Goal: Information Seeking & Learning: Learn about a topic

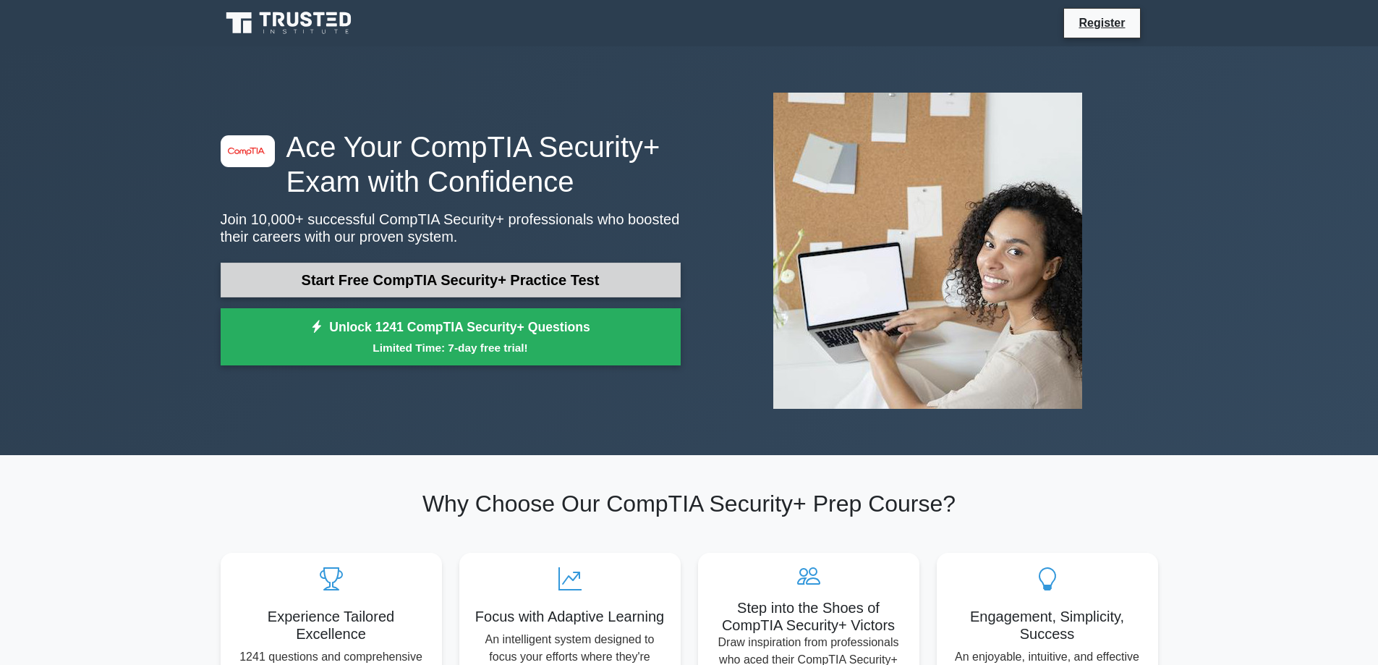
click at [461, 276] on link "Start Free CompTIA Security+ Practice Test" at bounding box center [451, 279] width 460 height 35
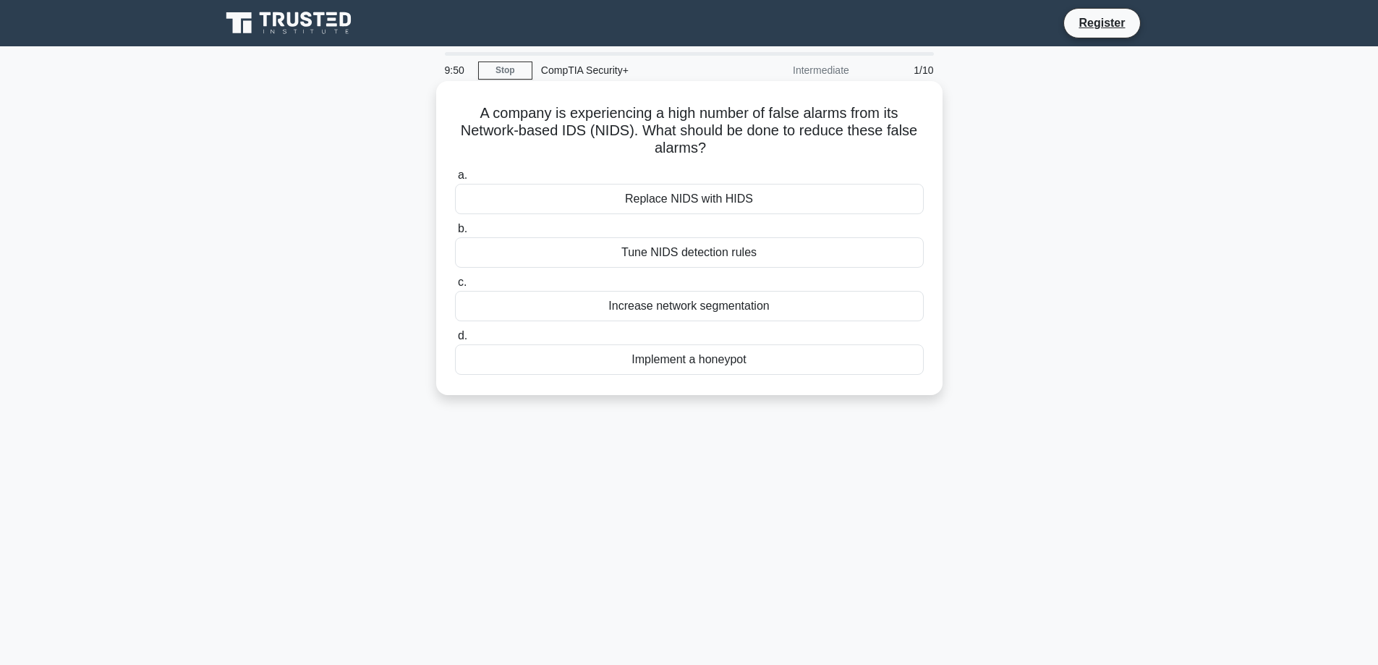
click at [695, 252] on div "Tune NIDS detection rules" at bounding box center [689, 252] width 469 height 30
click at [455, 234] on input "b. Tune NIDS detection rules" at bounding box center [455, 228] width 0 height 9
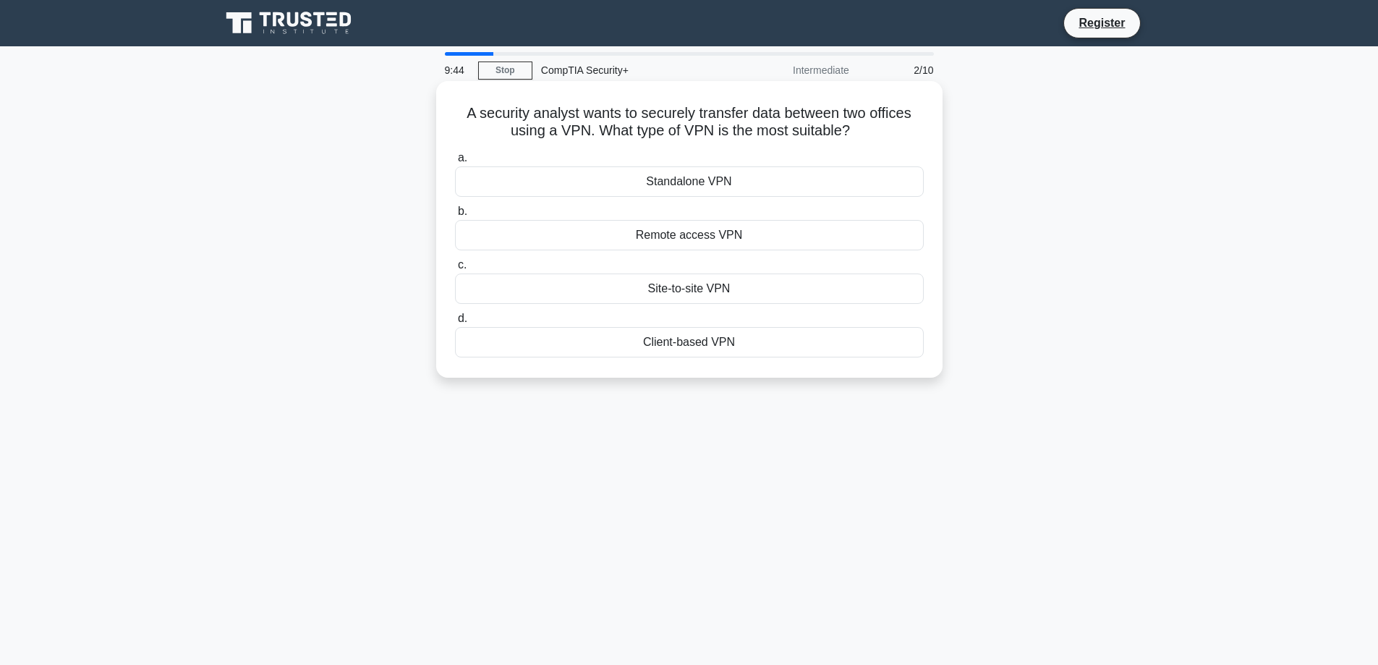
click at [684, 288] on div "Site-to-site VPN" at bounding box center [689, 288] width 469 height 30
click at [455, 270] on input "c. Site-to-site VPN" at bounding box center [455, 264] width 0 height 9
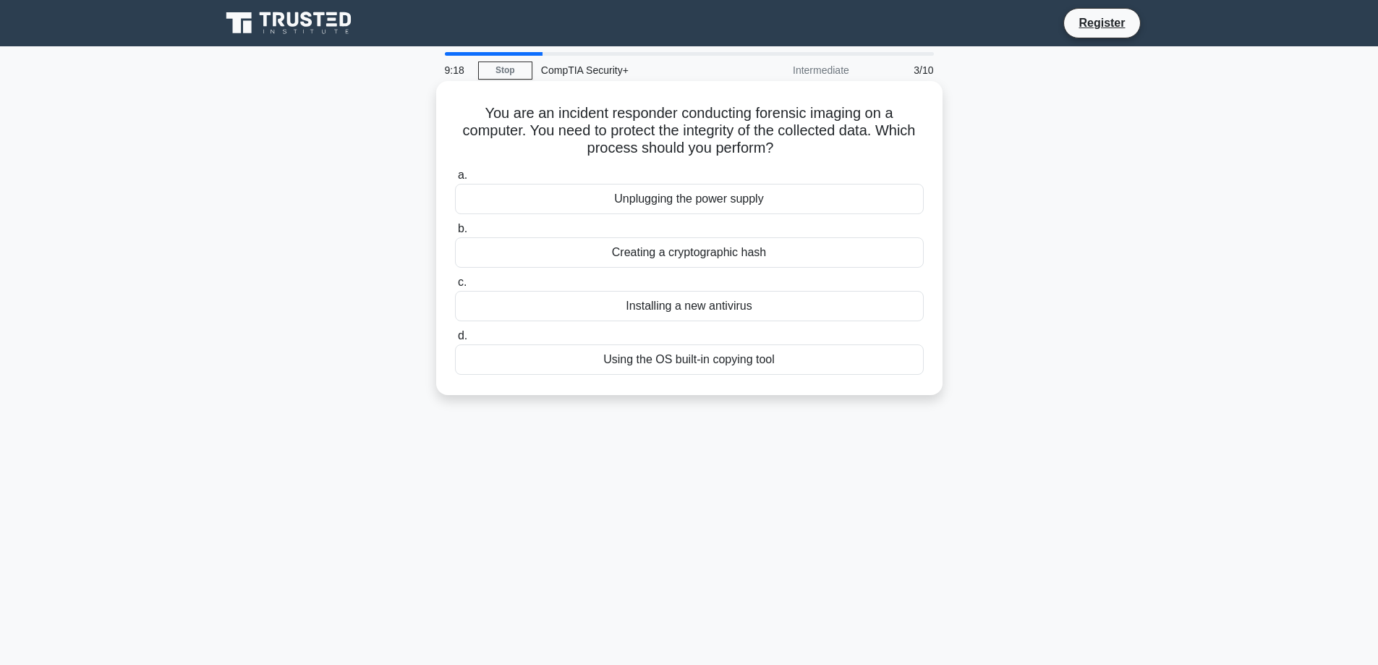
click at [695, 258] on div "Creating a cryptographic hash" at bounding box center [689, 252] width 469 height 30
click at [455, 234] on input "b. Creating a cryptographic hash" at bounding box center [455, 228] width 0 height 9
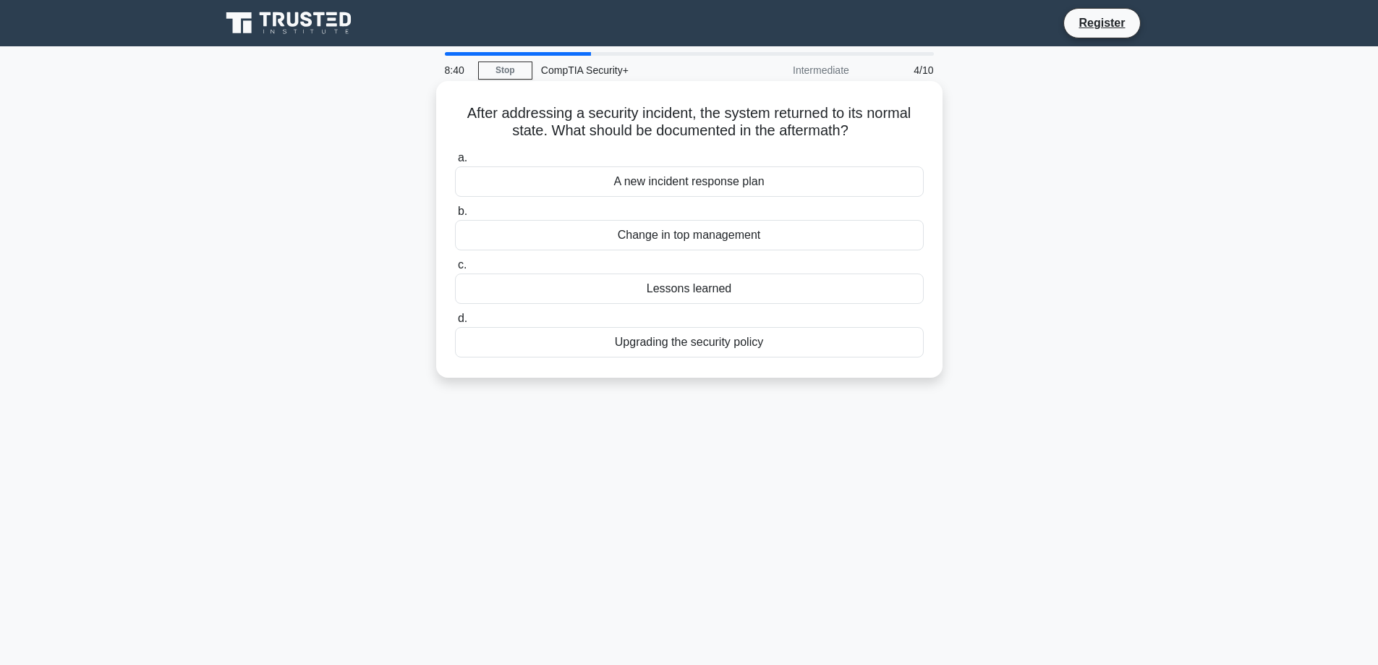
click at [709, 289] on div "Lessons learned" at bounding box center [689, 288] width 469 height 30
click at [455, 270] on input "c. Lessons learned" at bounding box center [455, 264] width 0 height 9
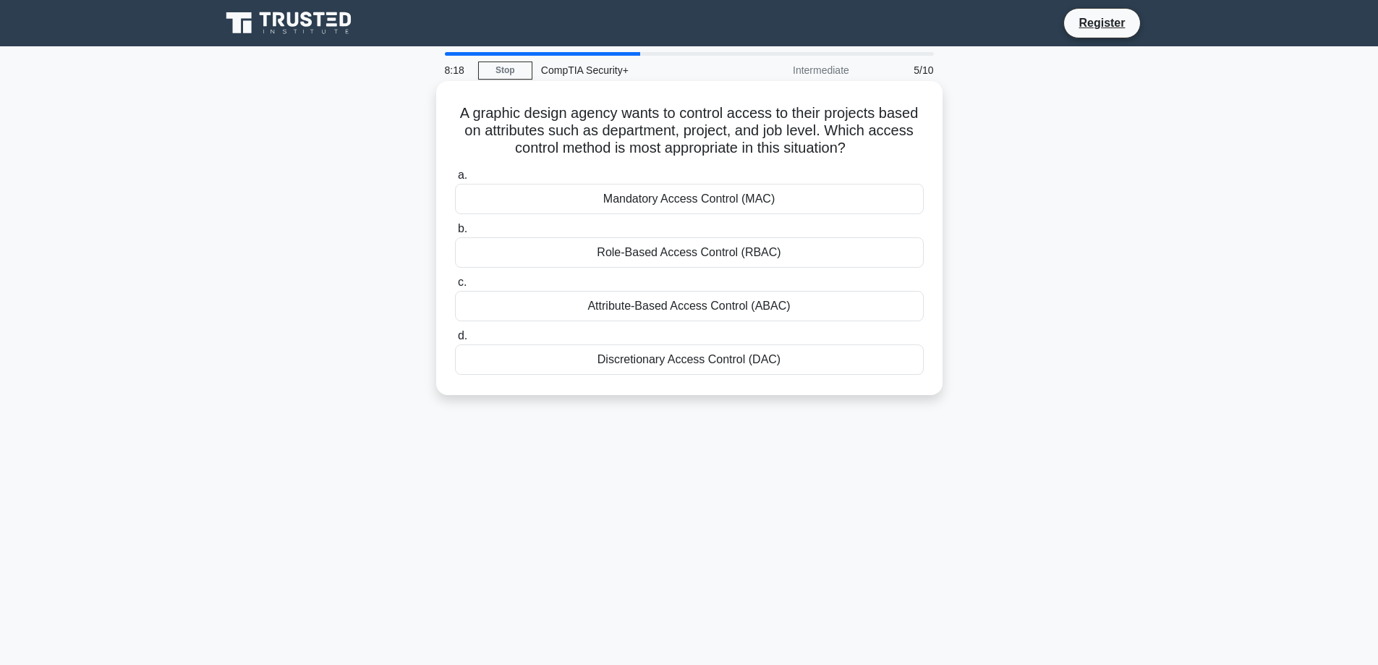
click at [702, 202] on div "Mandatory Access Control (MAC)" at bounding box center [689, 199] width 469 height 30
click at [455, 180] on input "a. Mandatory Access Control (MAC)" at bounding box center [455, 175] width 0 height 9
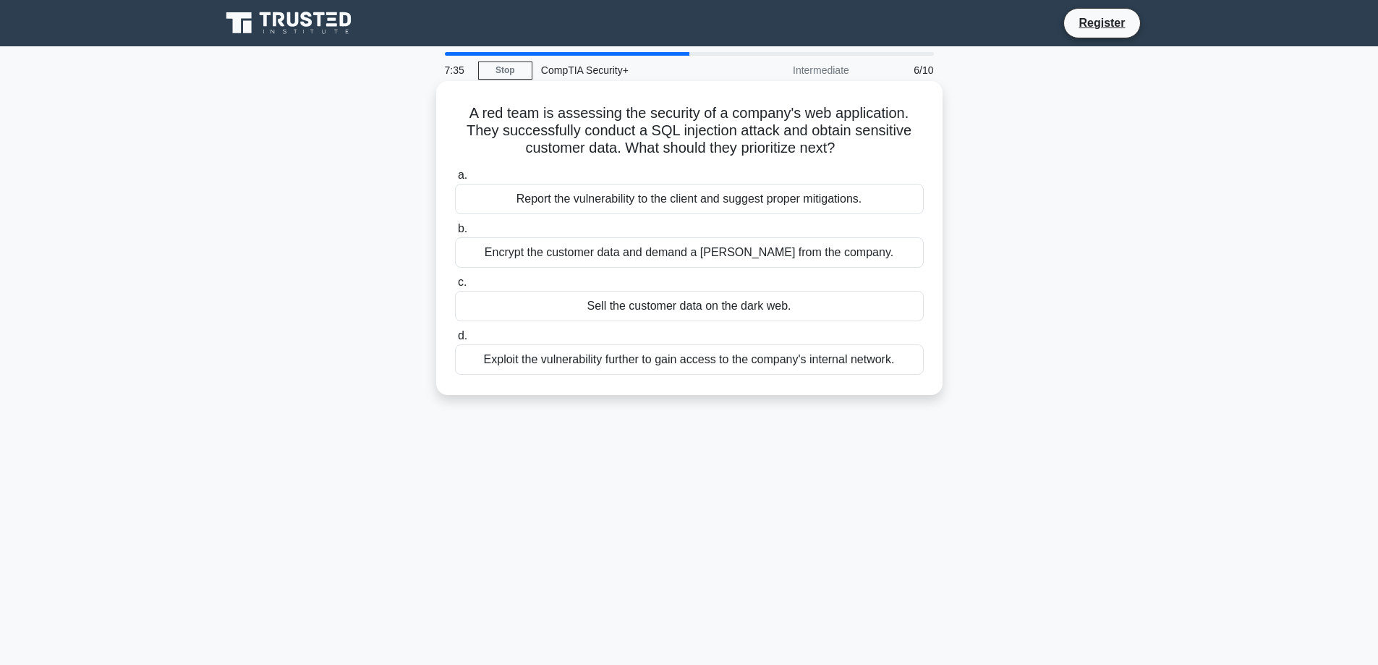
click at [694, 197] on div "Report the vulnerability to the client and suggest proper mitigations." at bounding box center [689, 199] width 469 height 30
click at [455, 180] on input "a. Report the vulnerability to the client and suggest proper mitigations." at bounding box center [455, 175] width 0 height 9
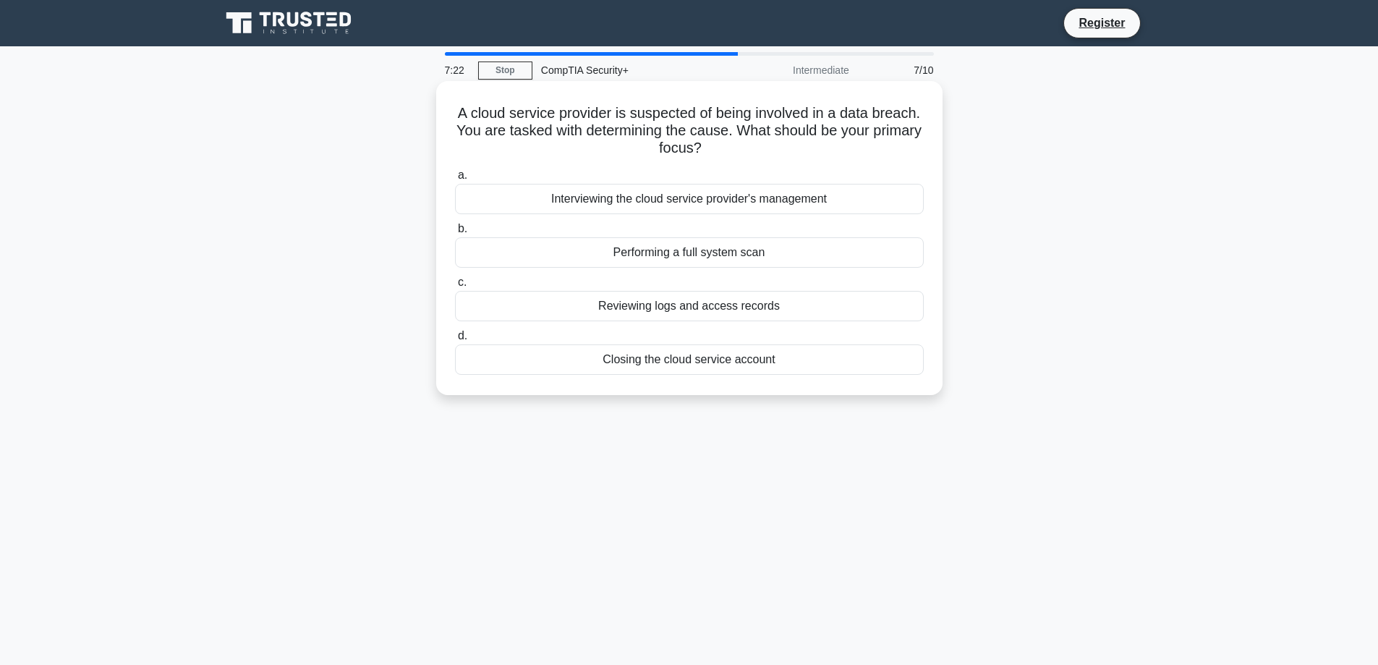
click at [696, 304] on div "Reviewing logs and access records" at bounding box center [689, 306] width 469 height 30
click at [455, 287] on input "c. Reviewing logs and access records" at bounding box center [455, 282] width 0 height 9
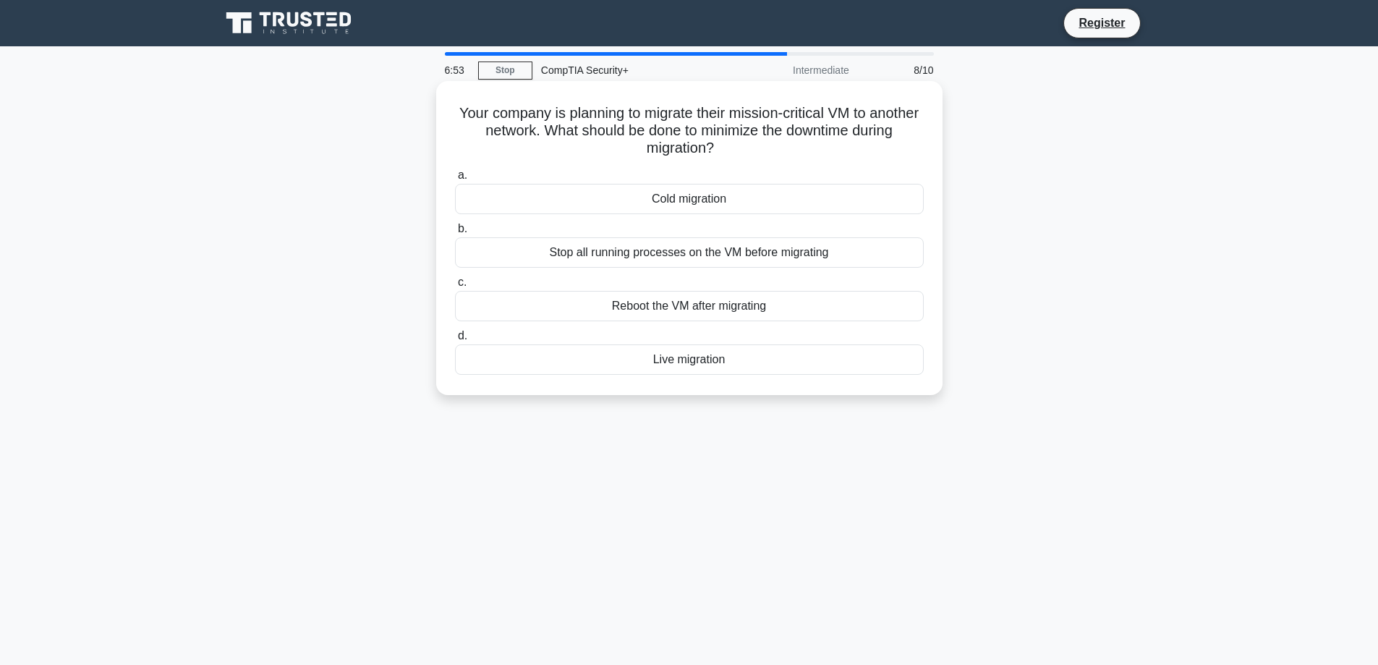
click at [689, 362] on div "Live migration" at bounding box center [689, 359] width 469 height 30
click at [455, 341] on input "d. Live migration" at bounding box center [455, 335] width 0 height 9
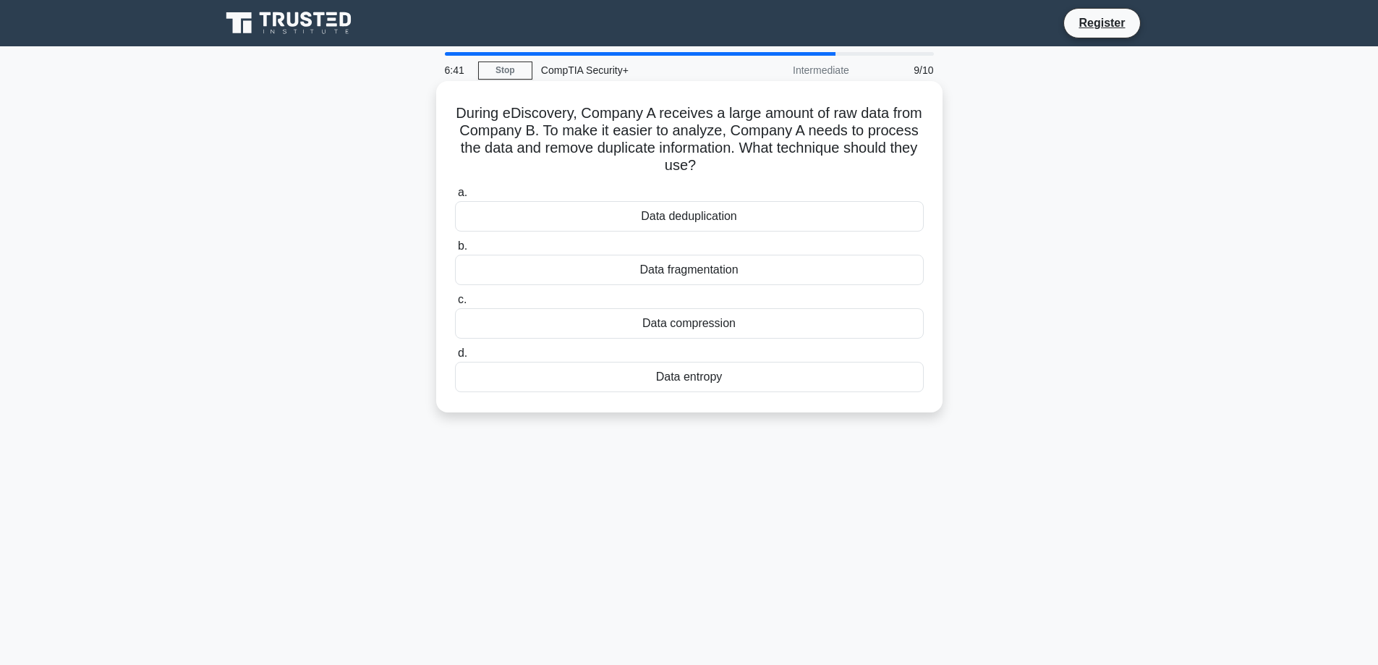
click at [707, 220] on div "Data deduplication" at bounding box center [689, 216] width 469 height 30
click at [455, 197] on input "a. Data deduplication" at bounding box center [455, 192] width 0 height 9
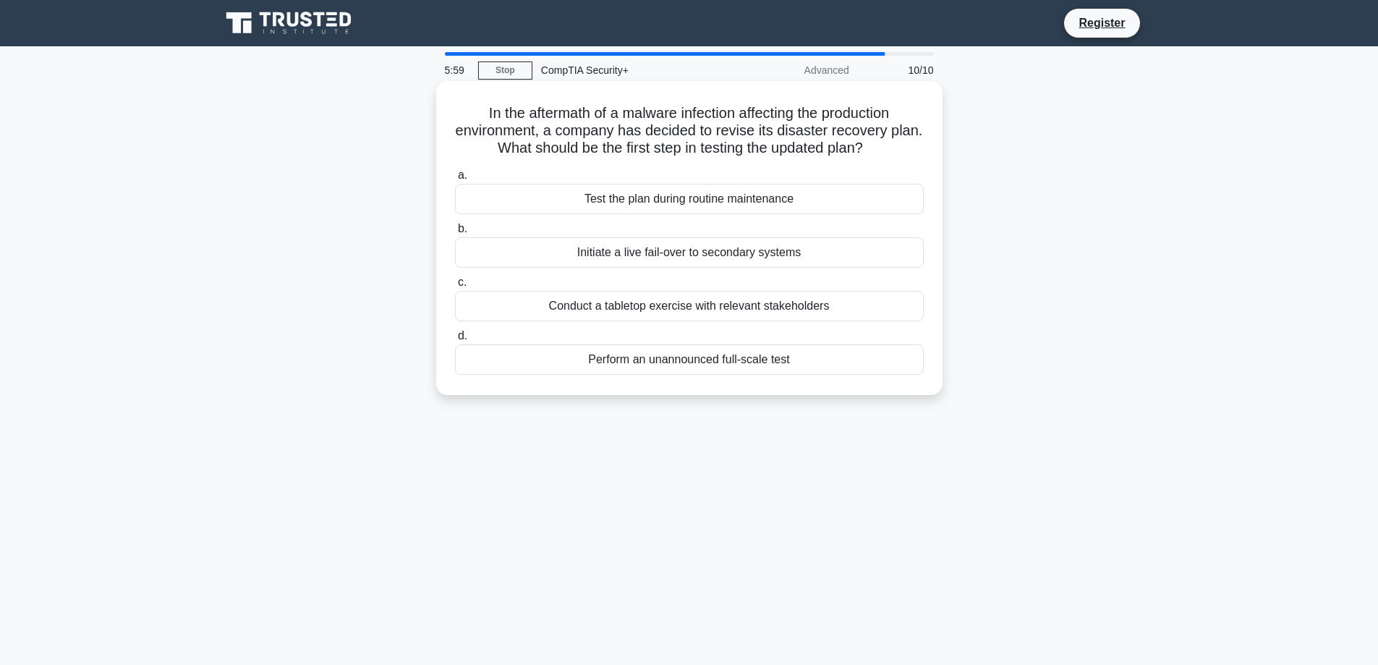
click at [697, 203] on div "Test the plan during routine maintenance" at bounding box center [689, 199] width 469 height 30
click at [455, 180] on input "a. Test the plan during routine maintenance" at bounding box center [455, 175] width 0 height 9
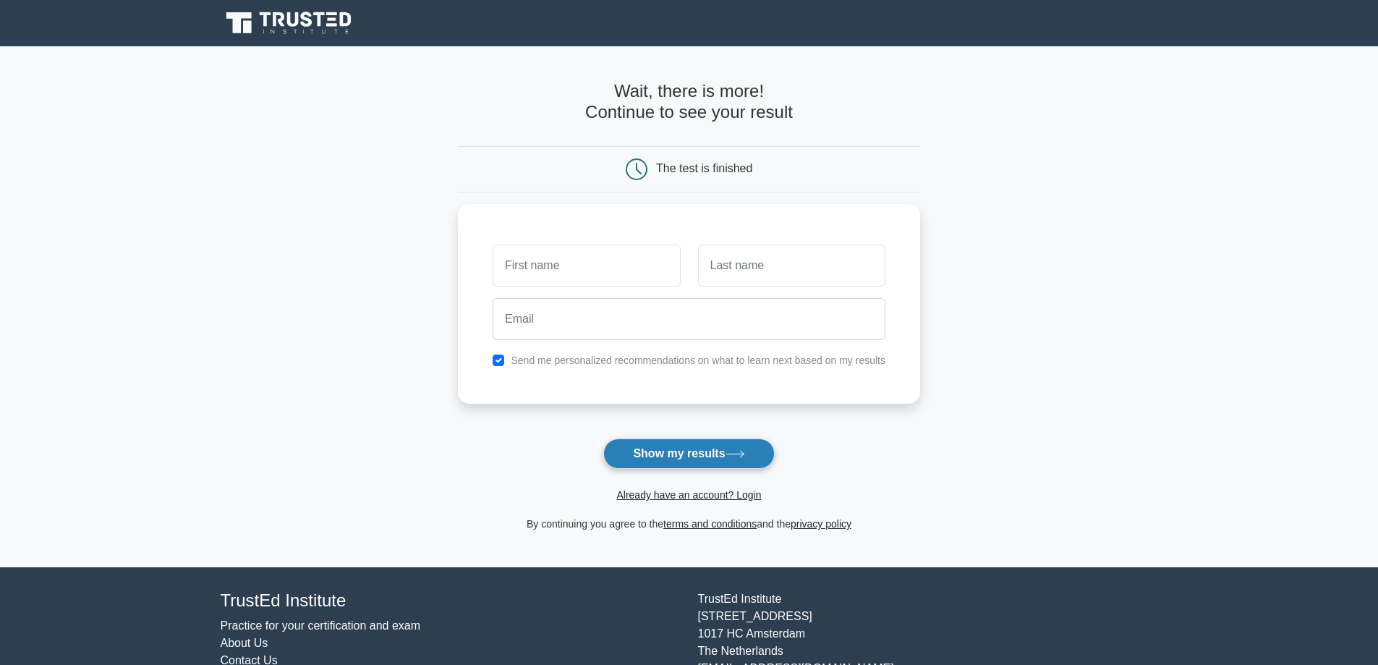
click at [754, 452] on button "Show my results" at bounding box center [688, 453] width 171 height 30
